Goal: Go to known website: Go to known website

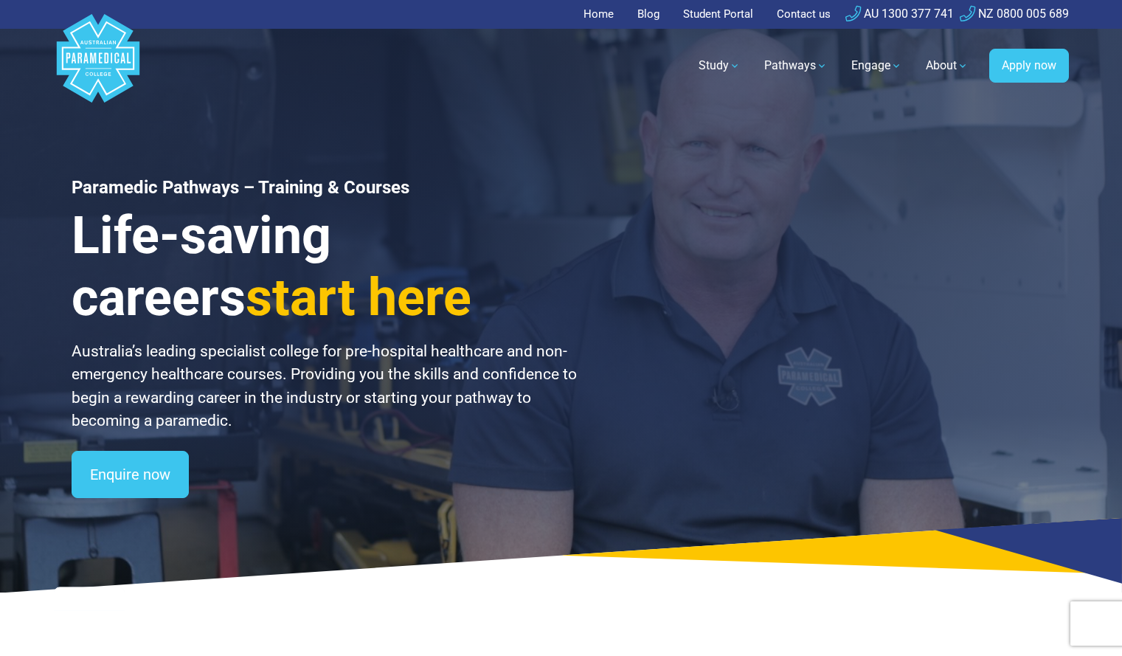
click at [713, 13] on link "Student Portal" at bounding box center [718, 14] width 88 height 29
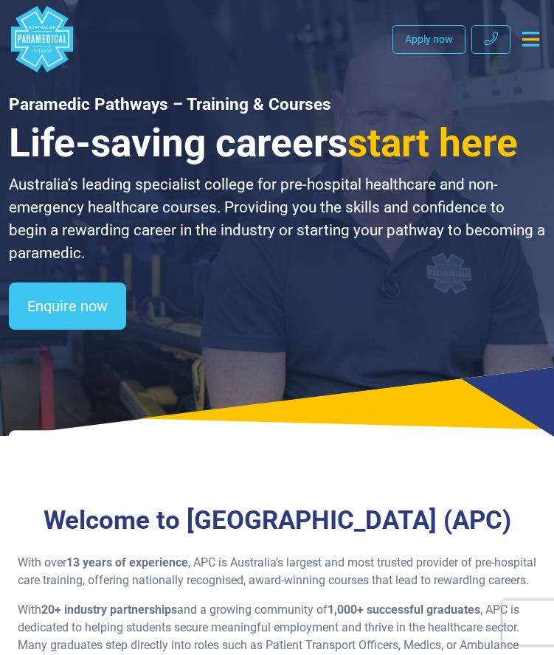
click at [532, 33] on icon "Toggle navigation" at bounding box center [530, 39] width 17 height 15
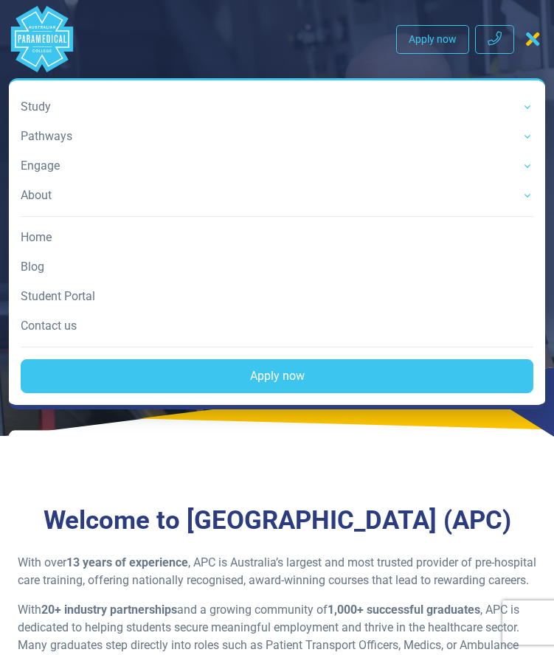
click at [97, 294] on link "Student Portal" at bounding box center [277, 296] width 513 height 29
